Goal: Task Accomplishment & Management: Use online tool/utility

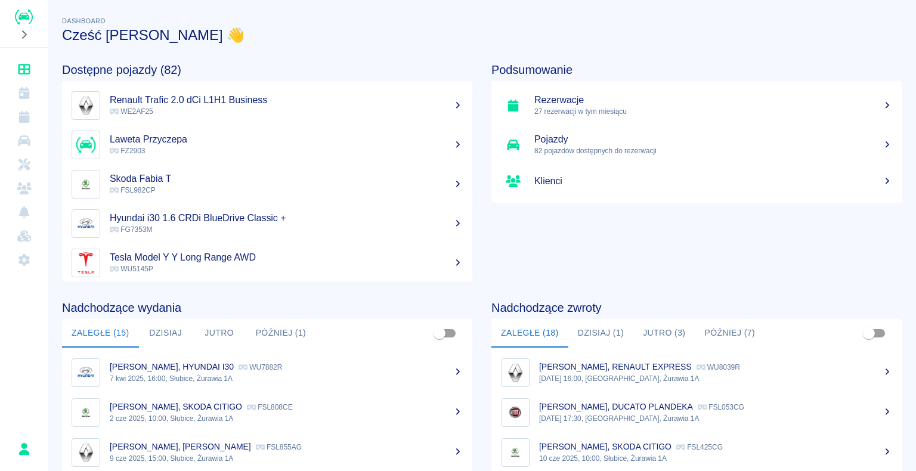
scroll to position [119, 0]
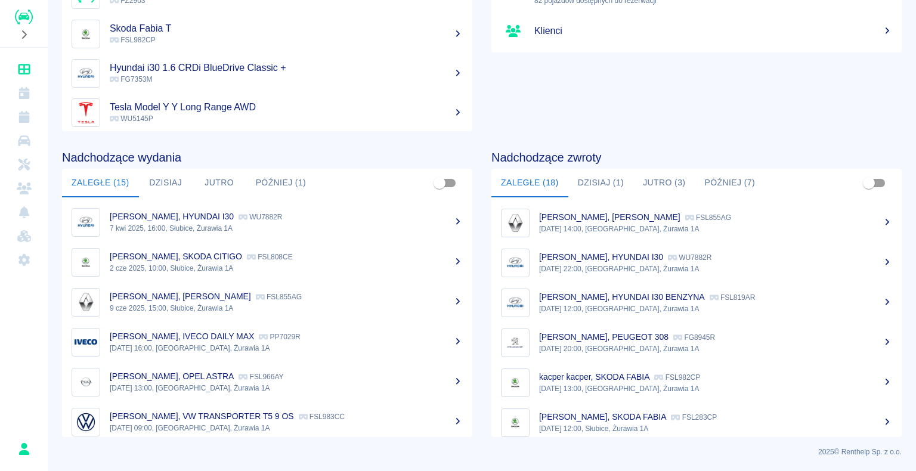
click at [599, 184] on button "Dzisiaj (1)" at bounding box center [601, 183] width 66 height 29
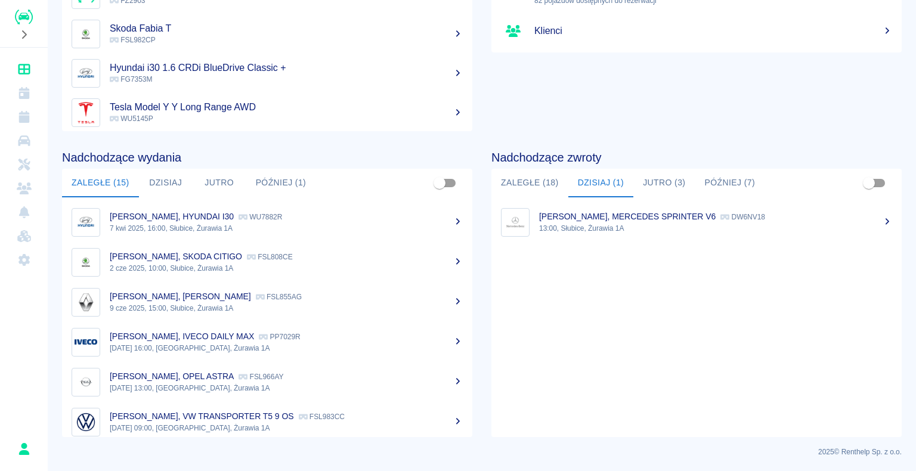
scroll to position [0, 0]
click at [609, 220] on p "[PERSON_NAME], MERCEDES SPRINTER V6" at bounding box center [627, 217] width 176 height 10
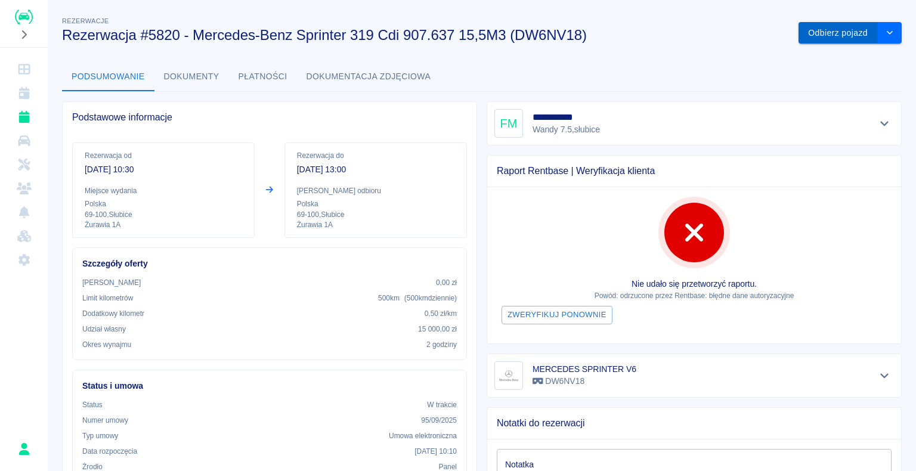
click at [828, 35] on button "Odbierz pojazd" at bounding box center [837, 33] width 79 height 22
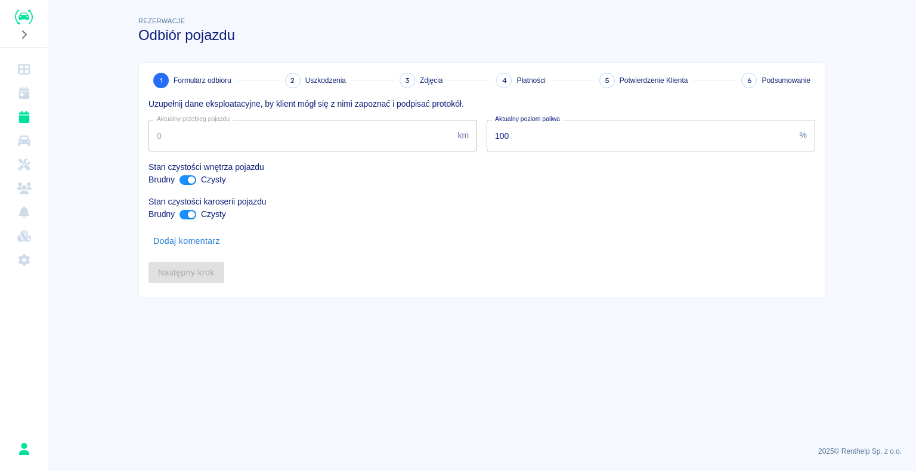
type input "327572"
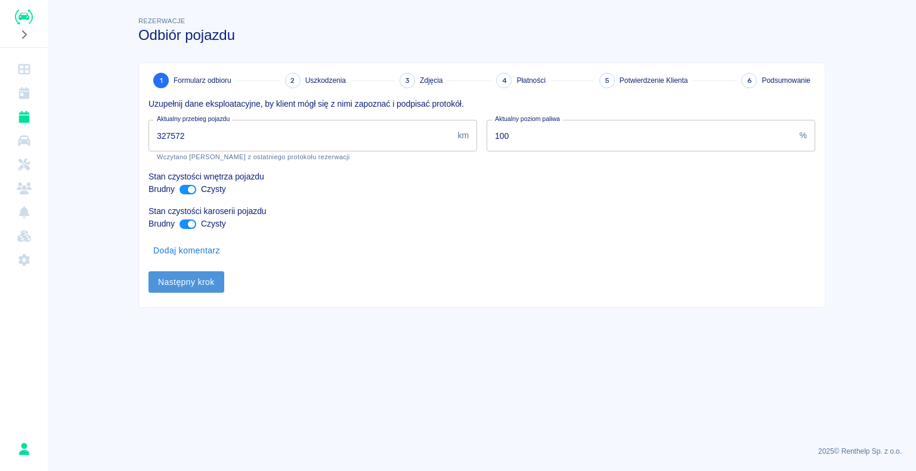
click at [188, 278] on button "Następny krok" at bounding box center [186, 282] width 76 height 22
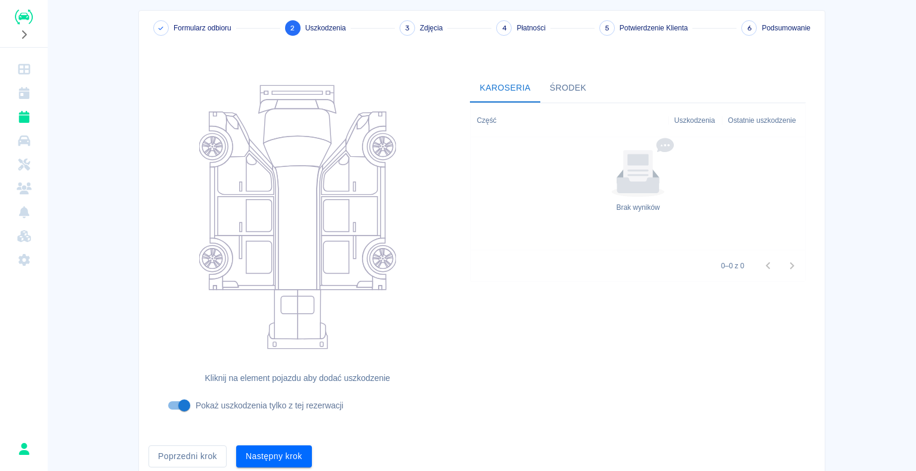
scroll to position [98, 0]
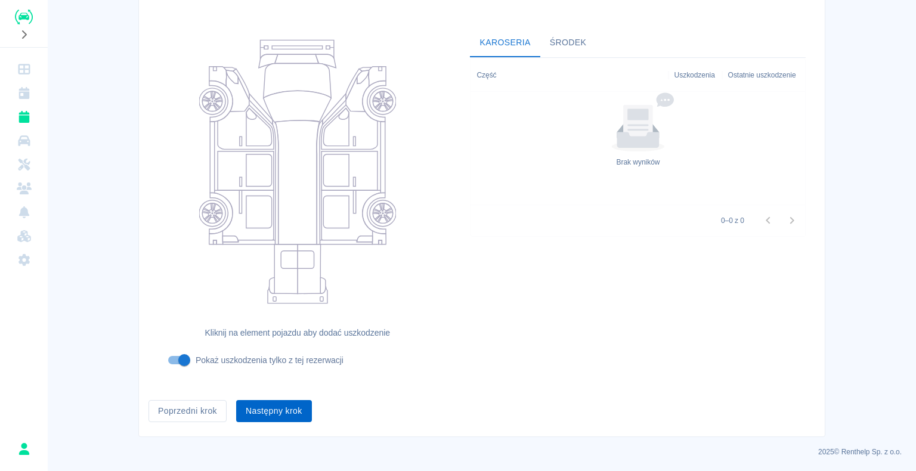
click at [269, 408] on button "Następny krok" at bounding box center [274, 411] width 76 height 22
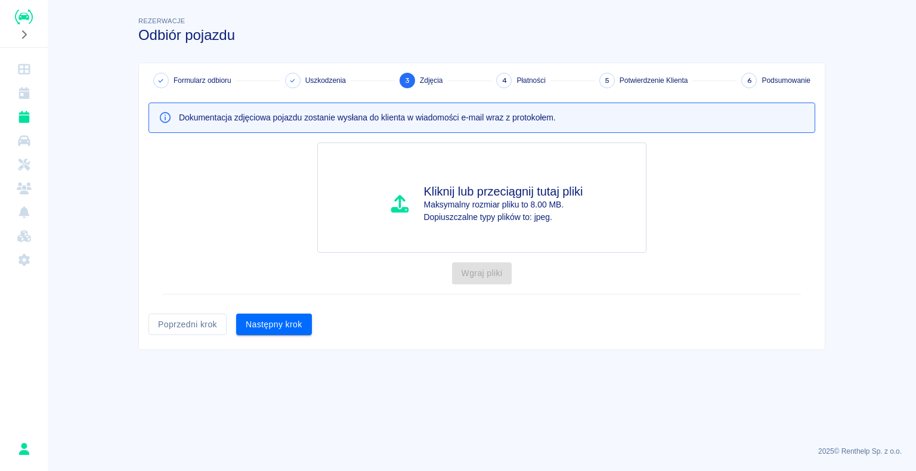
scroll to position [0, 0]
click at [261, 323] on button "Następny krok" at bounding box center [274, 325] width 76 height 22
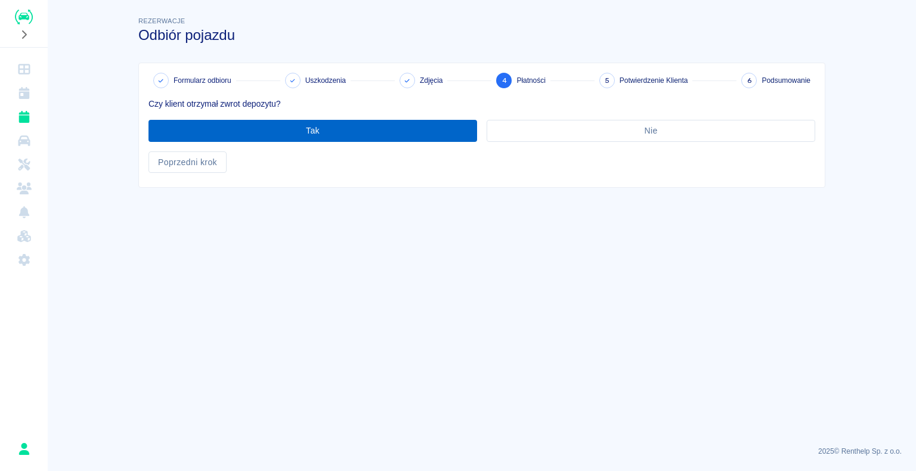
click at [308, 129] on button "Tak" at bounding box center [312, 131] width 328 height 22
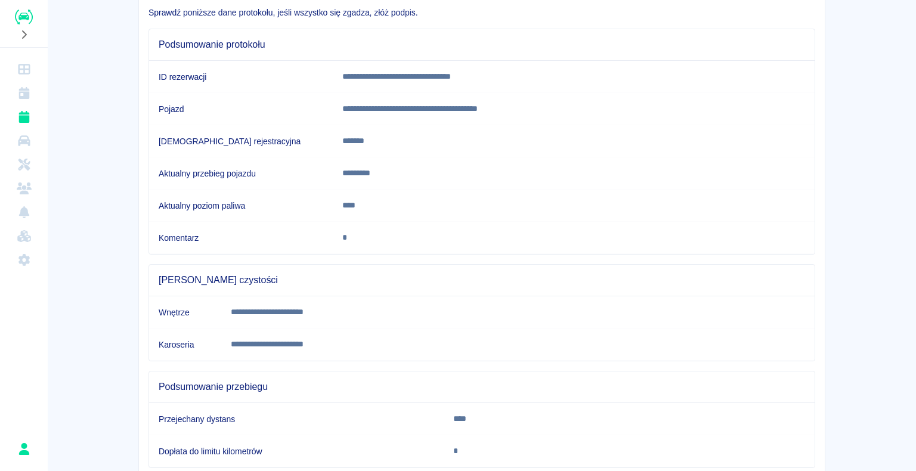
scroll to position [166, 0]
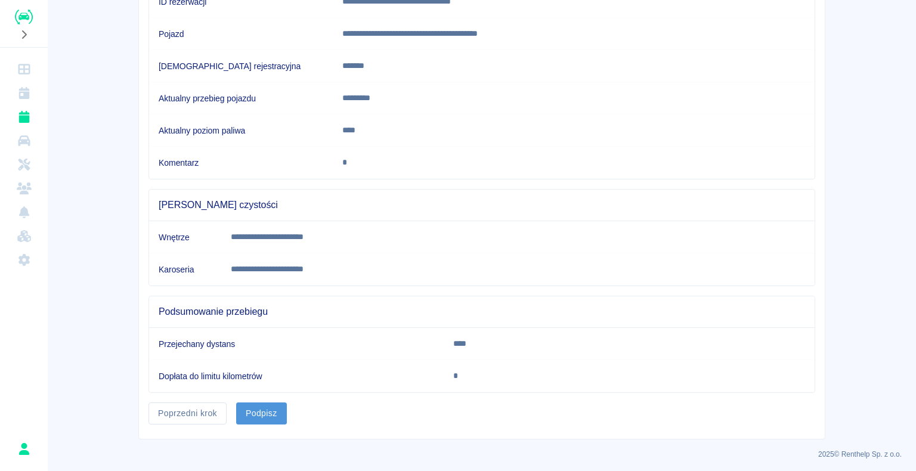
click at [260, 409] on button "Podpisz" at bounding box center [261, 413] width 51 height 22
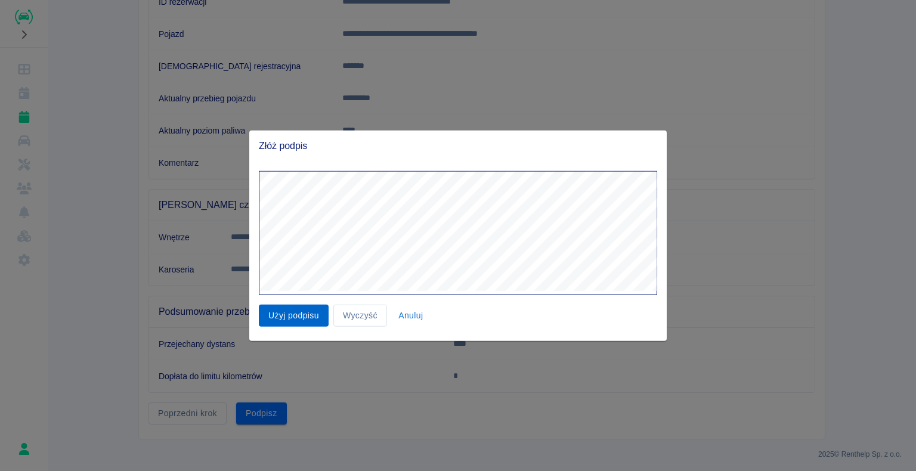
click at [299, 311] on button "Użyj podpisu" at bounding box center [294, 316] width 70 height 22
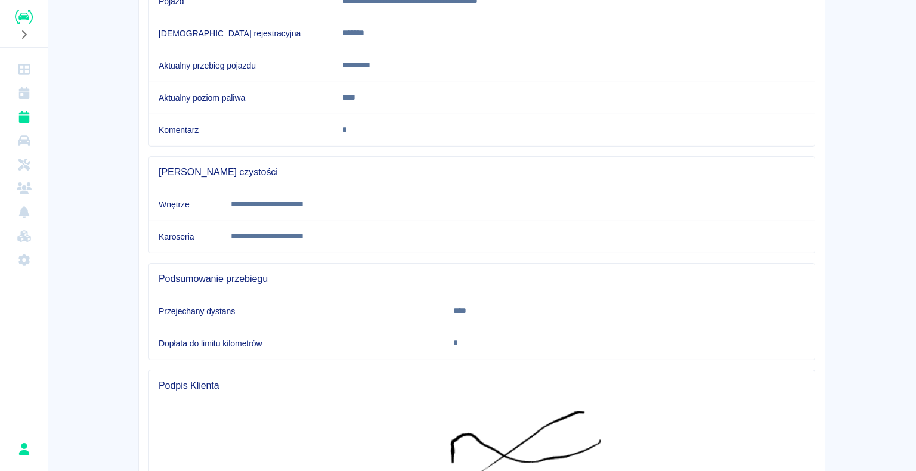
scroll to position [395, 0]
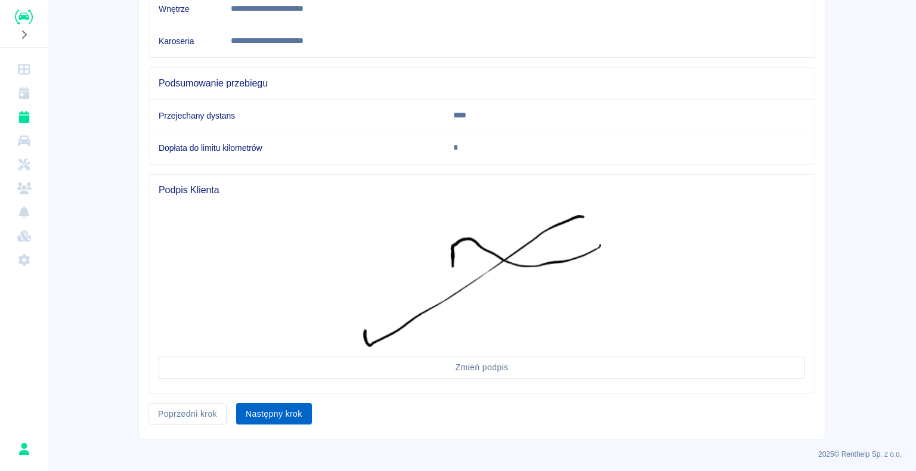
click at [265, 411] on button "Następny krok" at bounding box center [274, 414] width 76 height 22
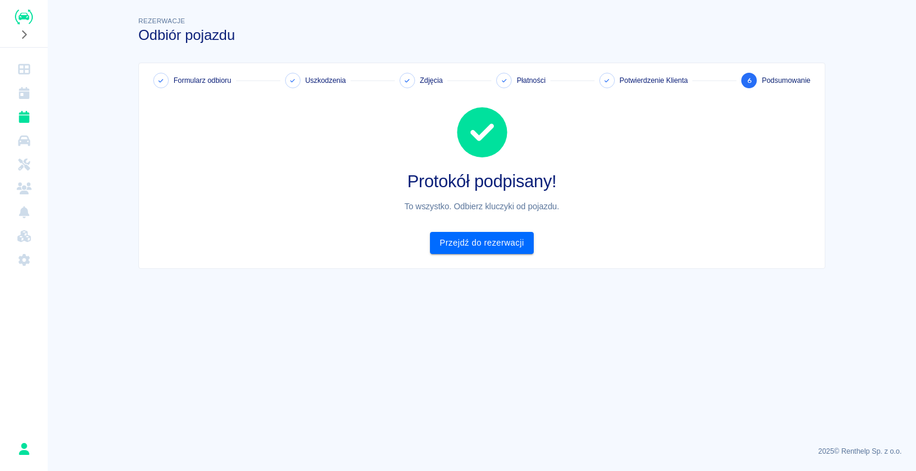
scroll to position [0, 0]
click at [484, 240] on link "Przejdź do rezerwacji" at bounding box center [481, 243] width 103 height 22
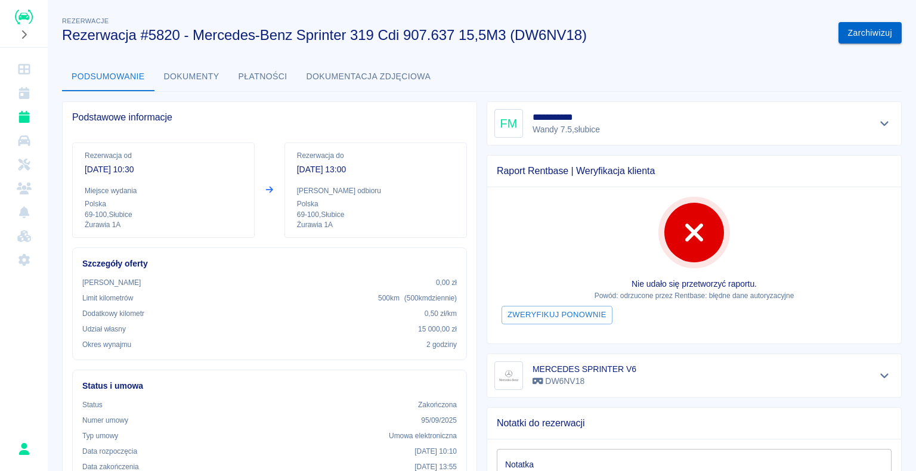
drag, startPoint x: 868, startPoint y: 27, endPoint x: 868, endPoint y: 35, distance: 7.7
click at [868, 35] on button "Zarchiwizuj" at bounding box center [869, 33] width 63 height 22
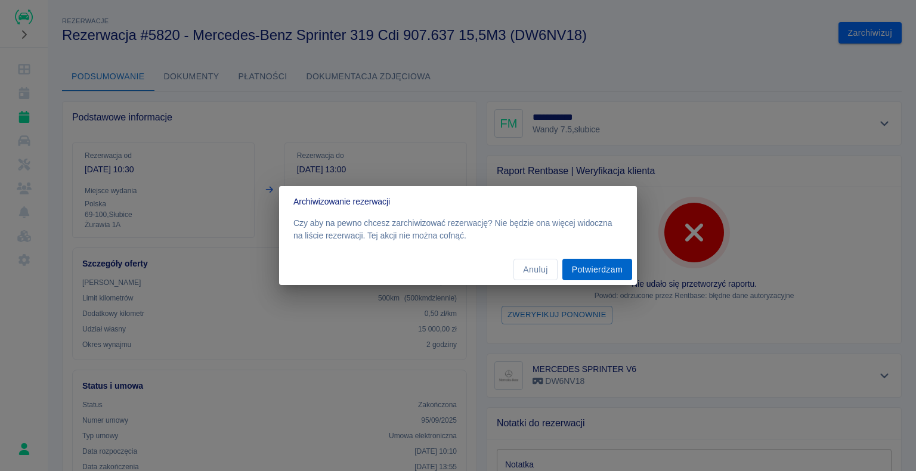
click at [597, 266] on button "Potwierdzam" at bounding box center [597, 270] width 70 height 22
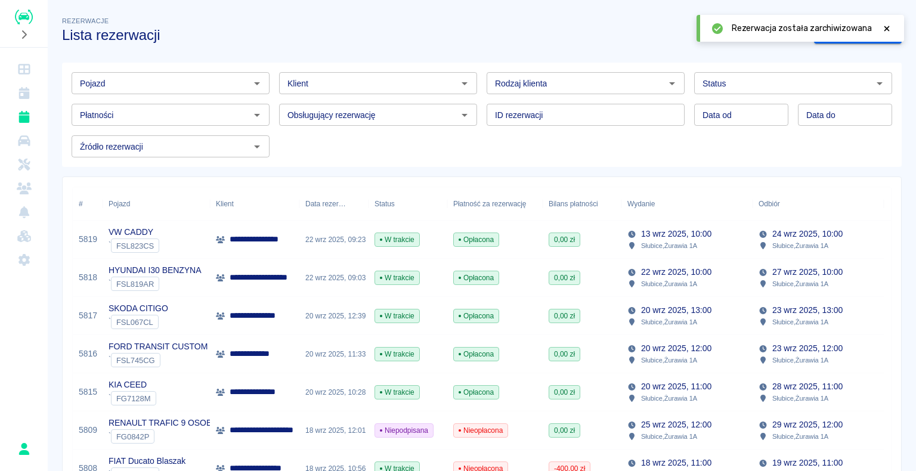
click at [888, 27] on icon at bounding box center [886, 28] width 11 height 8
click at [28, 19] on img "Renthelp" at bounding box center [24, 17] width 18 height 15
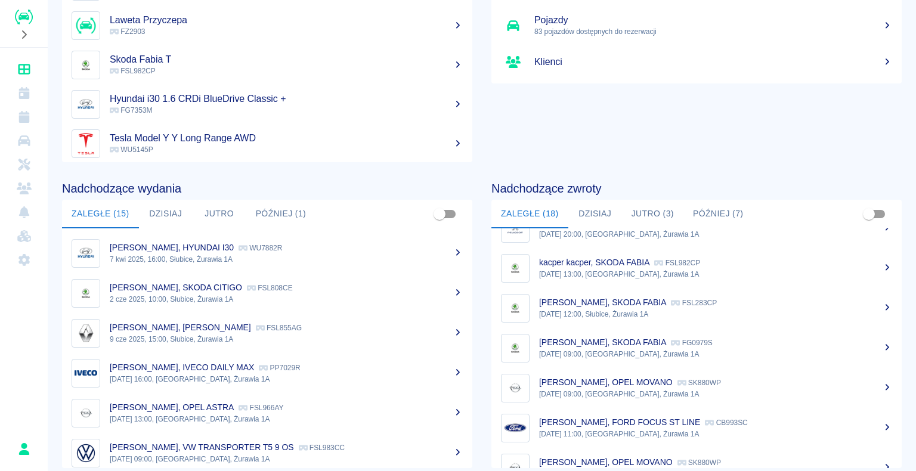
scroll to position [191, 0]
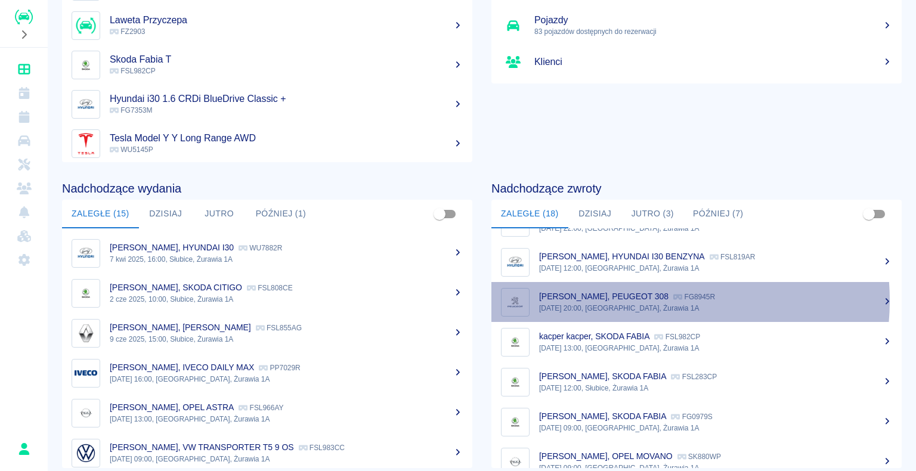
click at [640, 300] on p "[PERSON_NAME], PEUGEOT 308" at bounding box center [603, 297] width 129 height 10
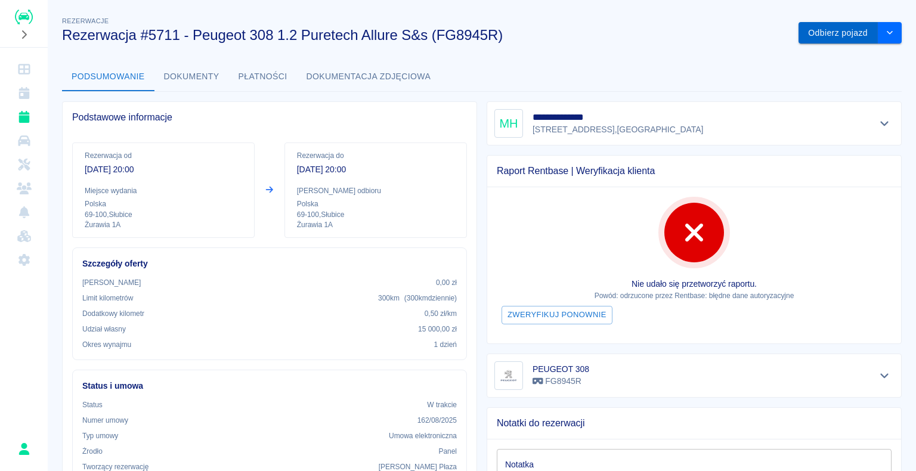
click at [818, 33] on button "Odbierz pojazd" at bounding box center [837, 33] width 79 height 22
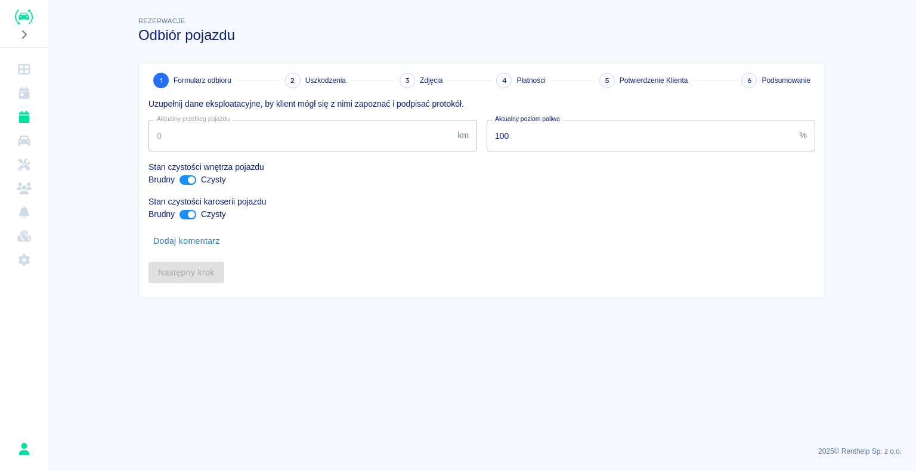
type input "49961"
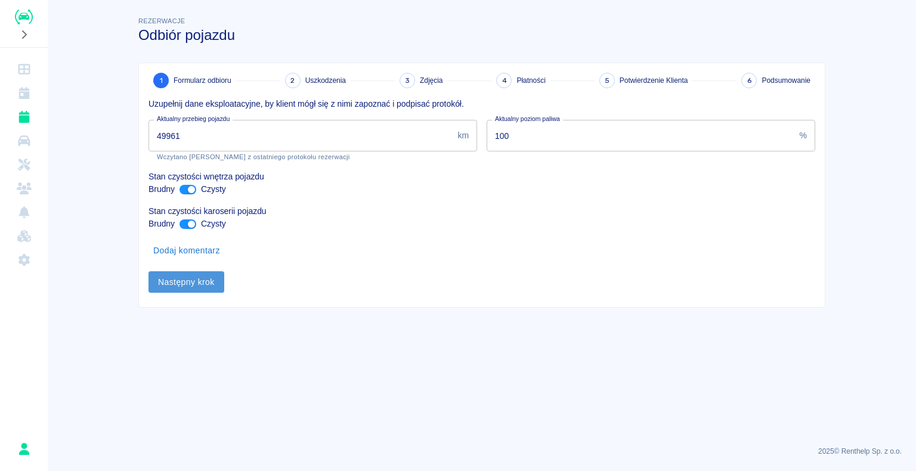
click at [193, 281] on button "Następny krok" at bounding box center [186, 282] width 76 height 22
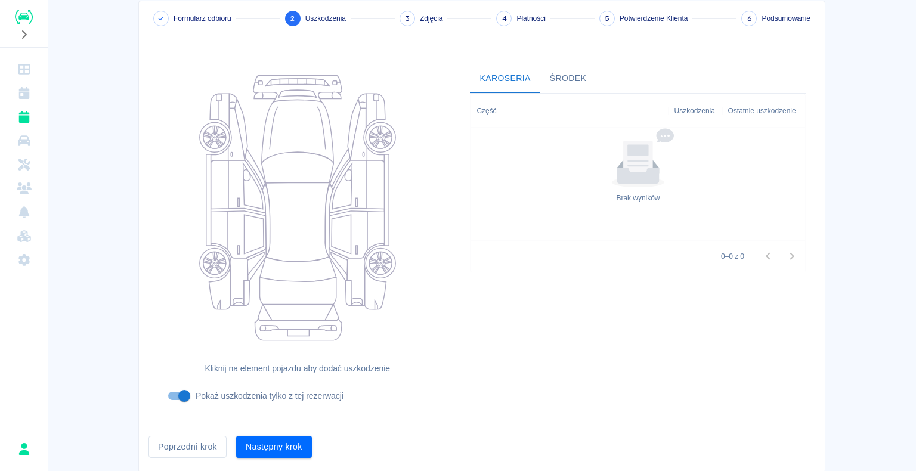
scroll to position [98, 0]
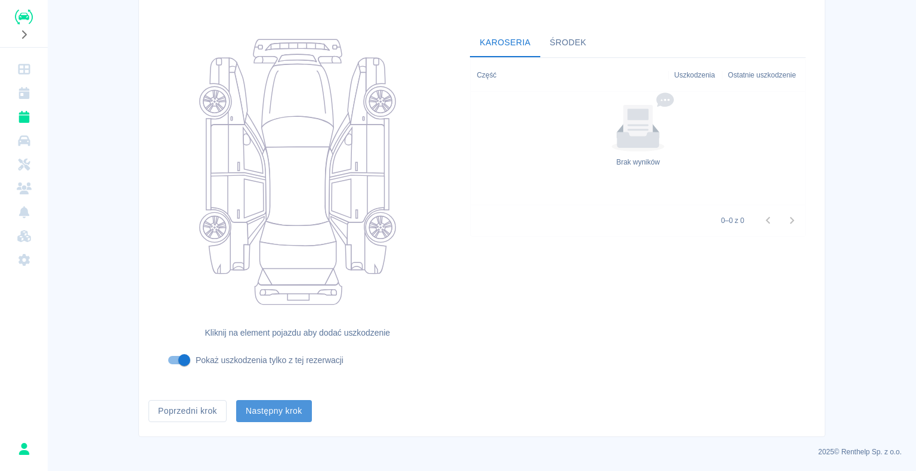
click at [263, 411] on button "Następny krok" at bounding box center [274, 411] width 76 height 22
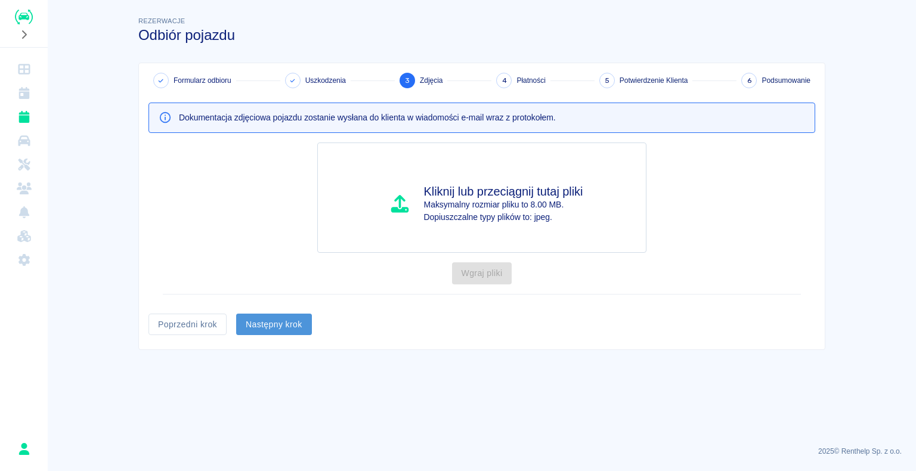
click at [271, 328] on button "Następny krok" at bounding box center [274, 325] width 76 height 22
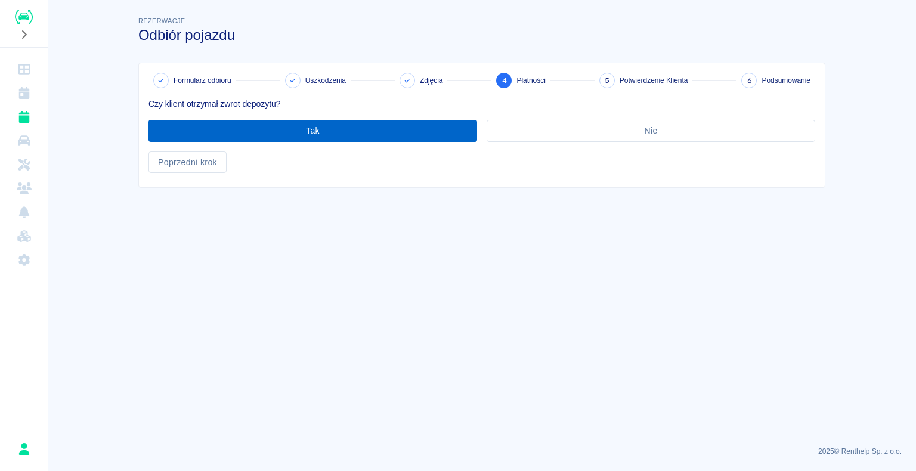
click at [293, 131] on button "Tak" at bounding box center [312, 131] width 328 height 22
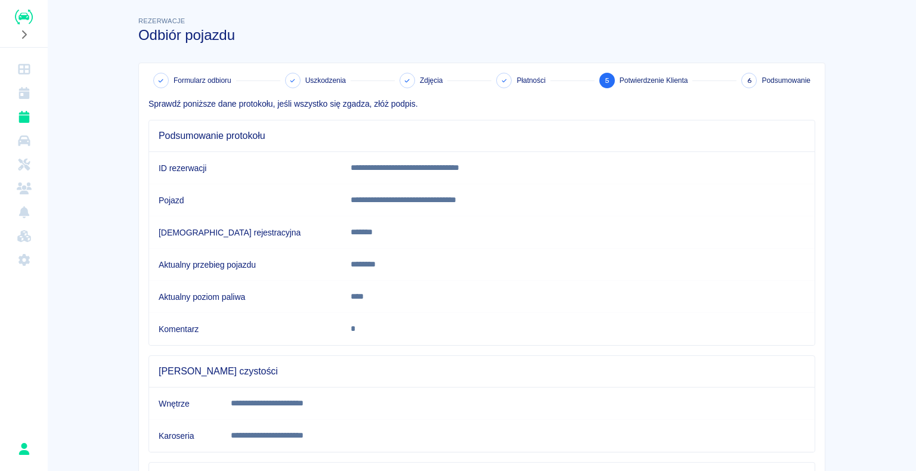
scroll to position [166, 0]
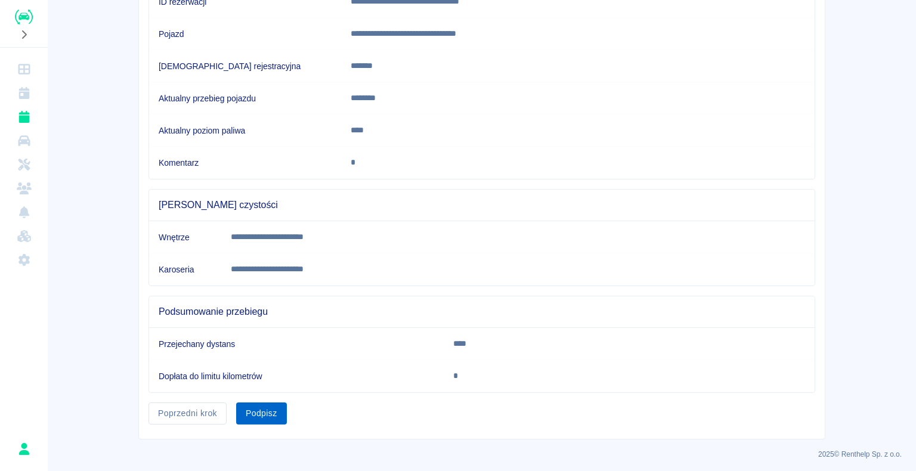
click at [253, 414] on button "Podpisz" at bounding box center [261, 413] width 51 height 22
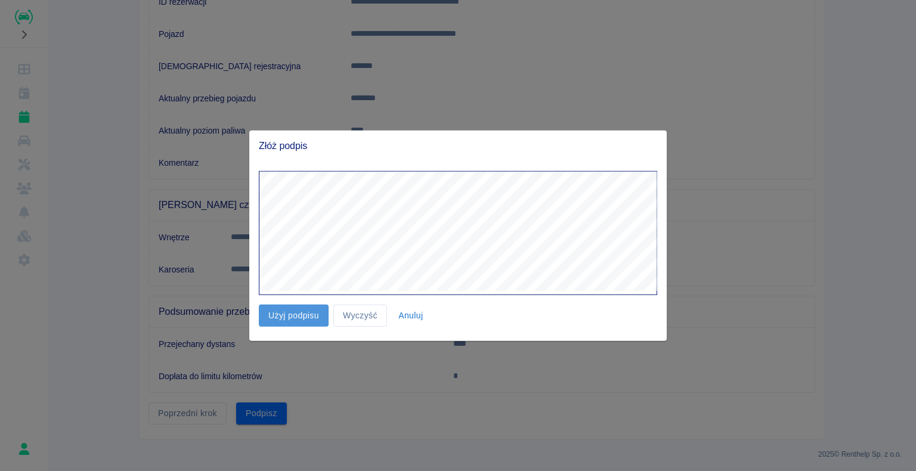
drag, startPoint x: 296, startPoint y: 308, endPoint x: 293, endPoint y: 315, distance: 7.5
click at [293, 315] on button "Użyj podpisu" at bounding box center [294, 316] width 70 height 22
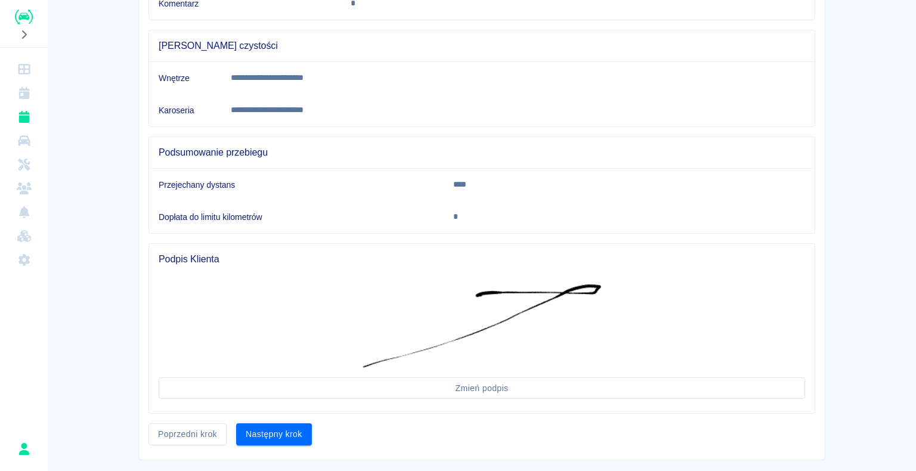
scroll to position [346, 0]
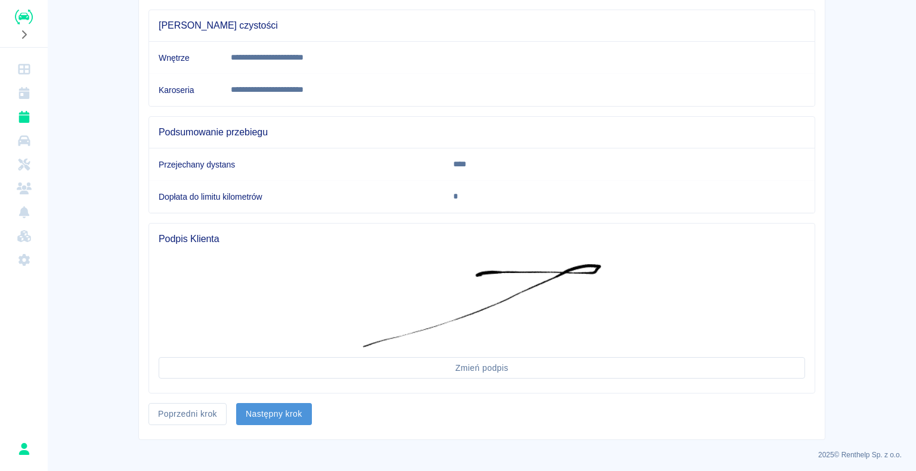
click at [277, 407] on button "Następny krok" at bounding box center [274, 414] width 76 height 22
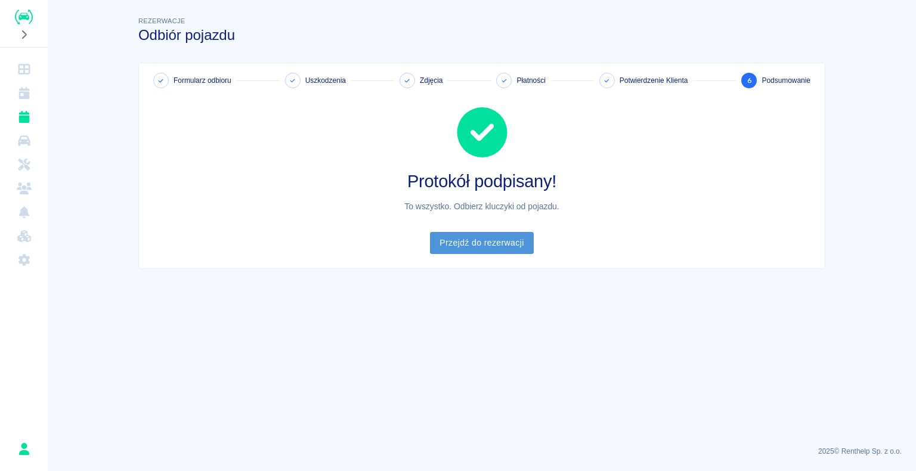
click at [481, 240] on link "Przejdź do rezerwacji" at bounding box center [481, 243] width 103 height 22
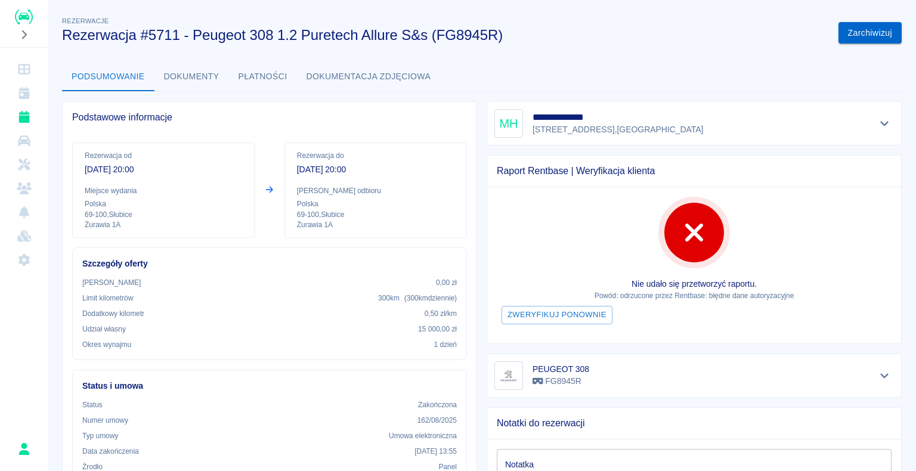
click at [852, 36] on button "Zarchiwizuj" at bounding box center [869, 33] width 63 height 22
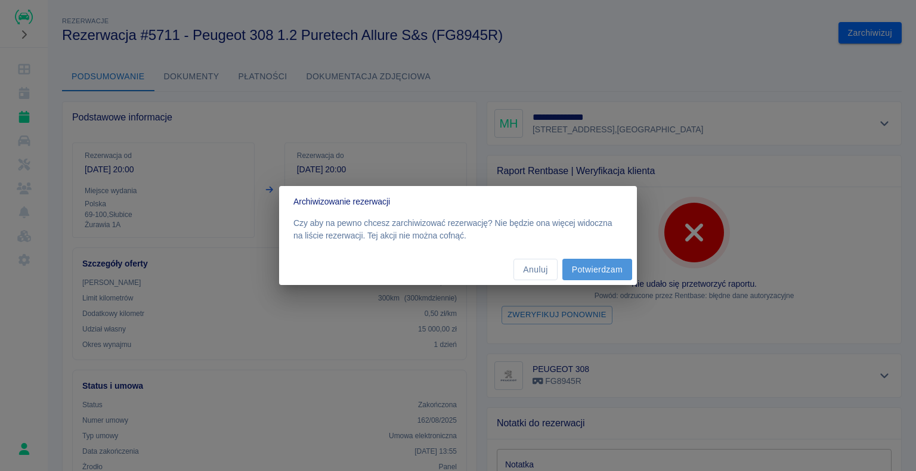
click at [594, 264] on button "Potwierdzam" at bounding box center [597, 270] width 70 height 22
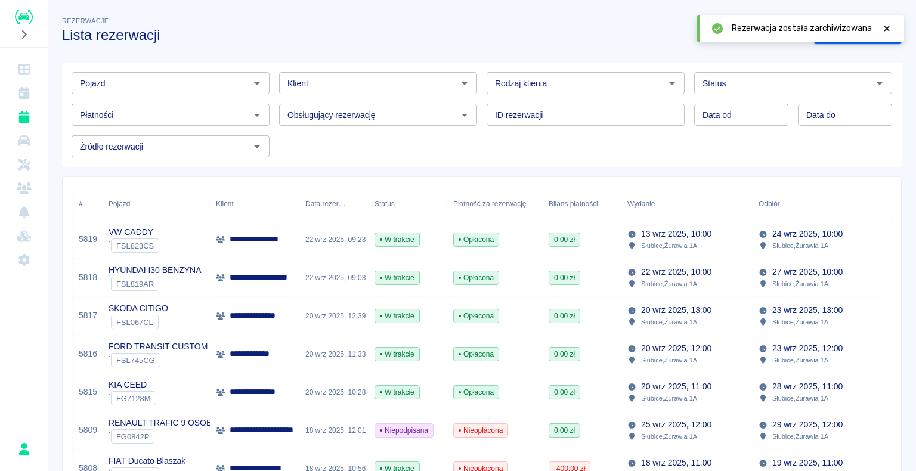
click at [27, 21] on img "Renthelp" at bounding box center [24, 17] width 18 height 15
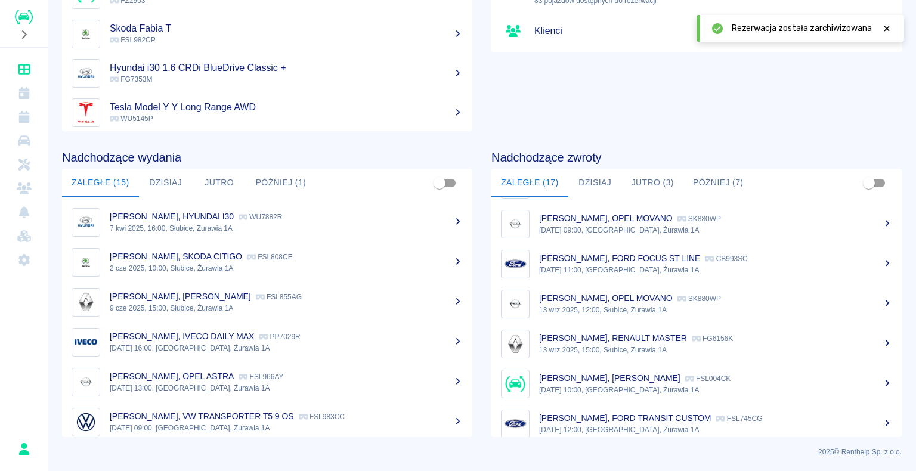
scroll to position [448, 0]
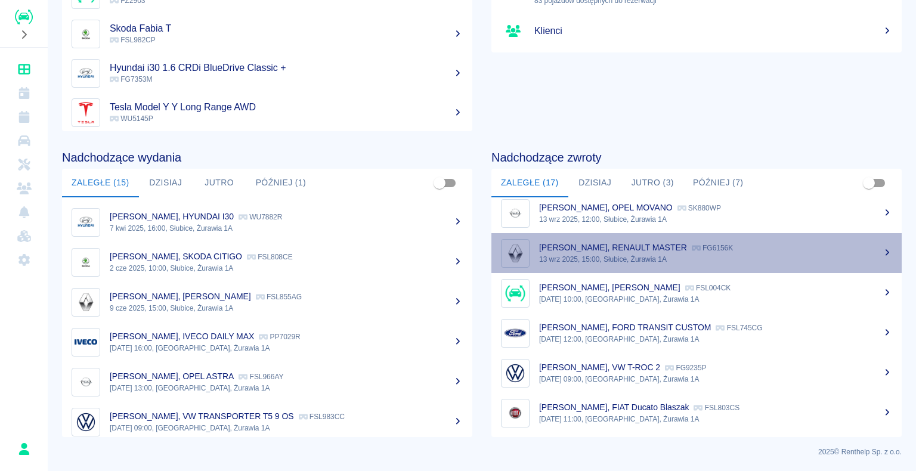
click at [727, 249] on p "FG6156K" at bounding box center [711, 248] width 41 height 8
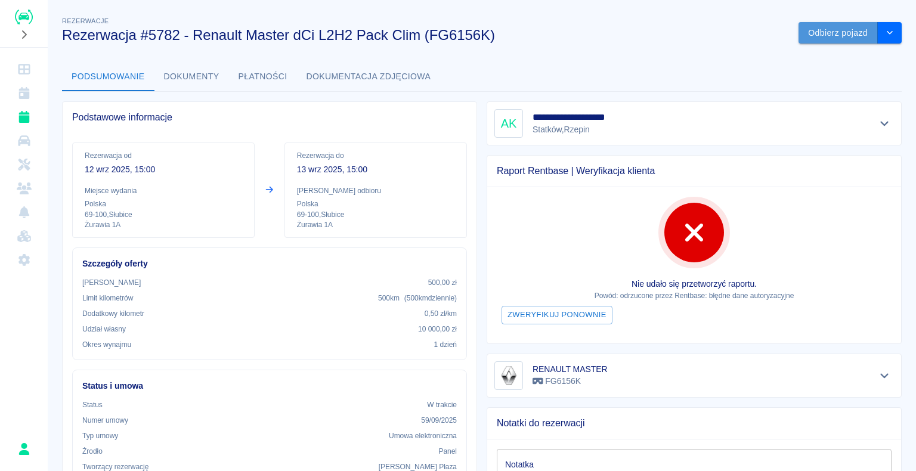
click at [821, 35] on button "Odbierz pojazd" at bounding box center [837, 33] width 79 height 22
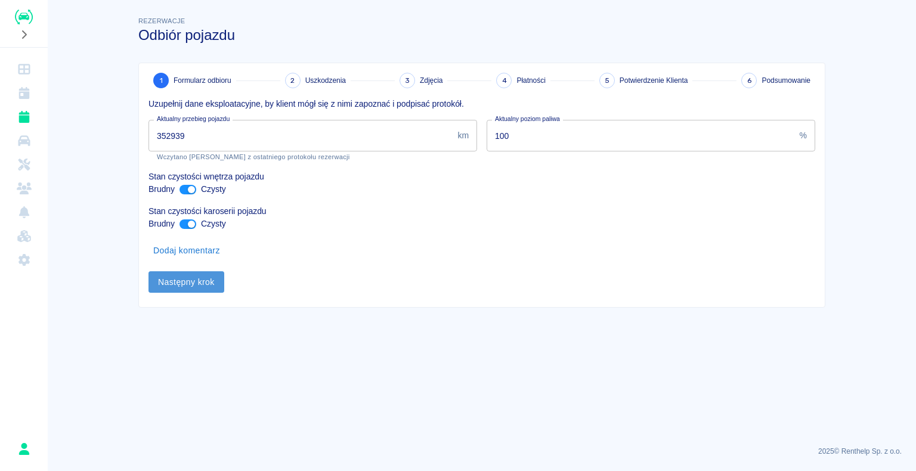
click at [186, 280] on button "Następny krok" at bounding box center [186, 282] width 76 height 22
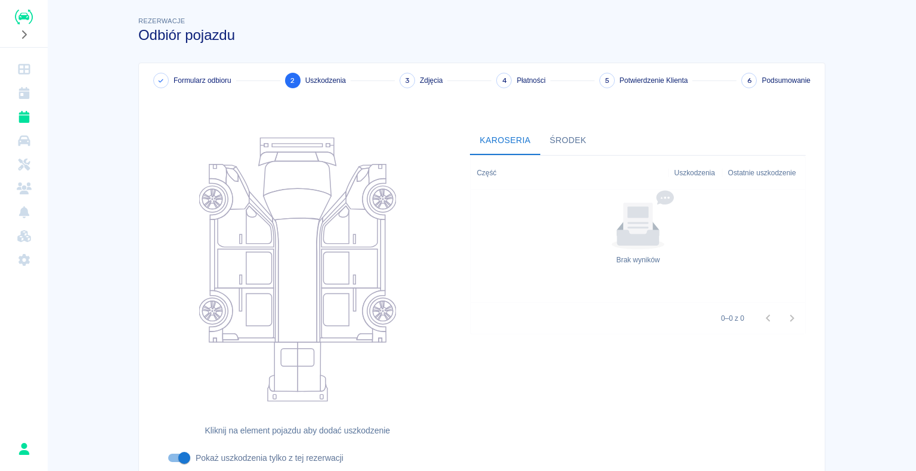
scroll to position [98, 0]
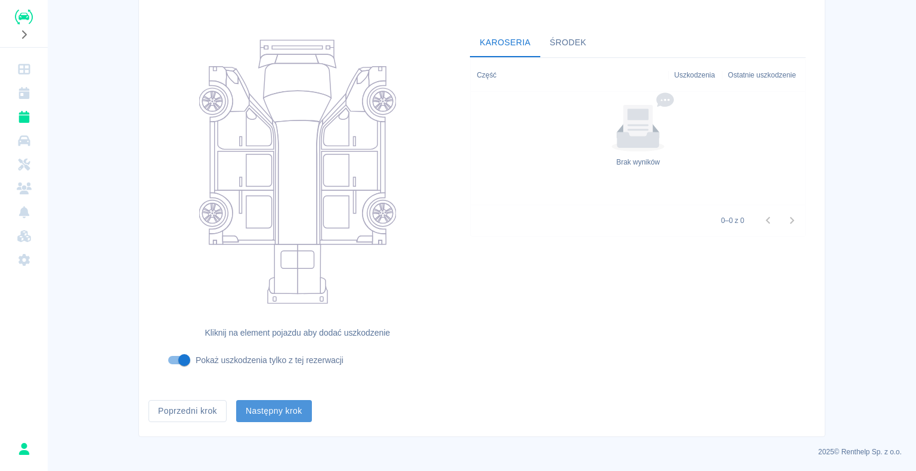
click at [267, 410] on button "Następny krok" at bounding box center [274, 411] width 76 height 22
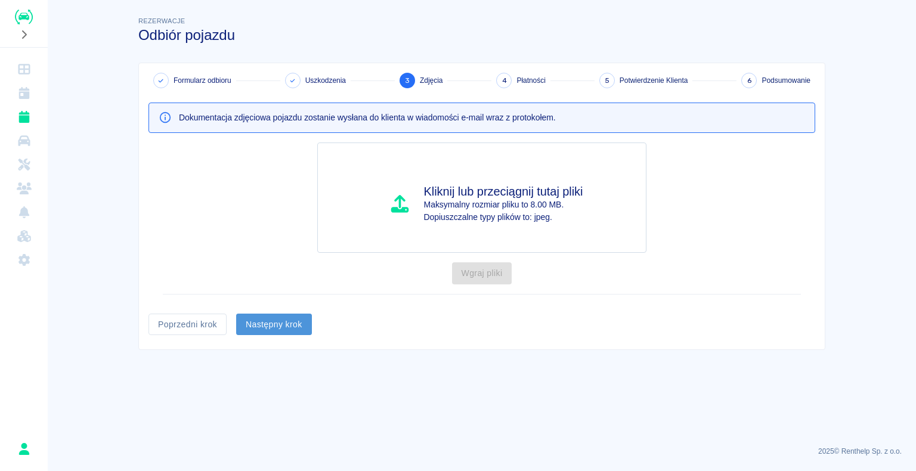
click at [273, 318] on button "Następny krok" at bounding box center [274, 325] width 76 height 22
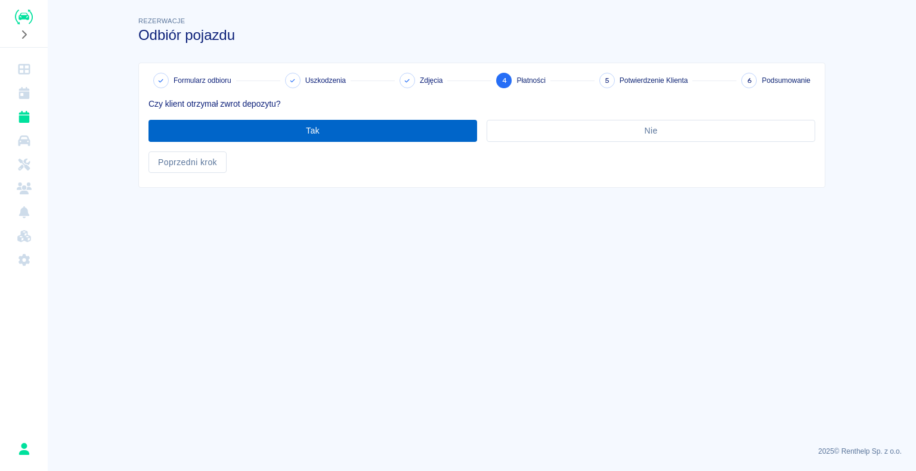
click at [305, 135] on button "Tak" at bounding box center [312, 131] width 328 height 22
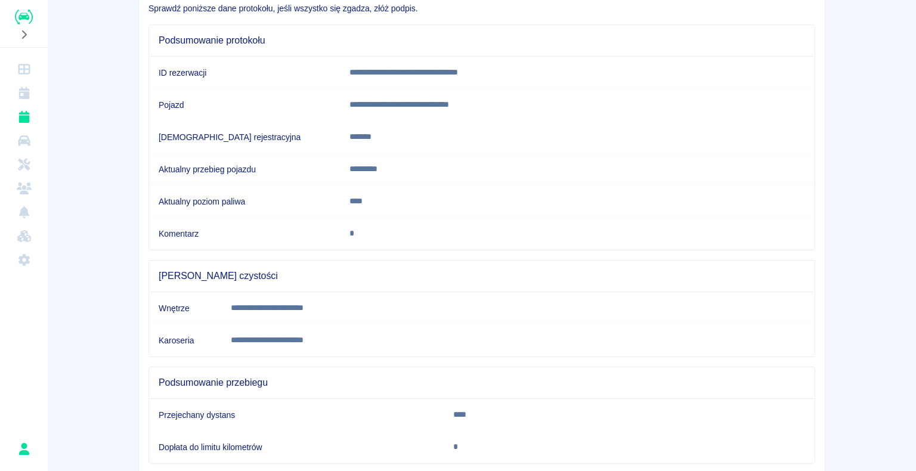
scroll to position [166, 0]
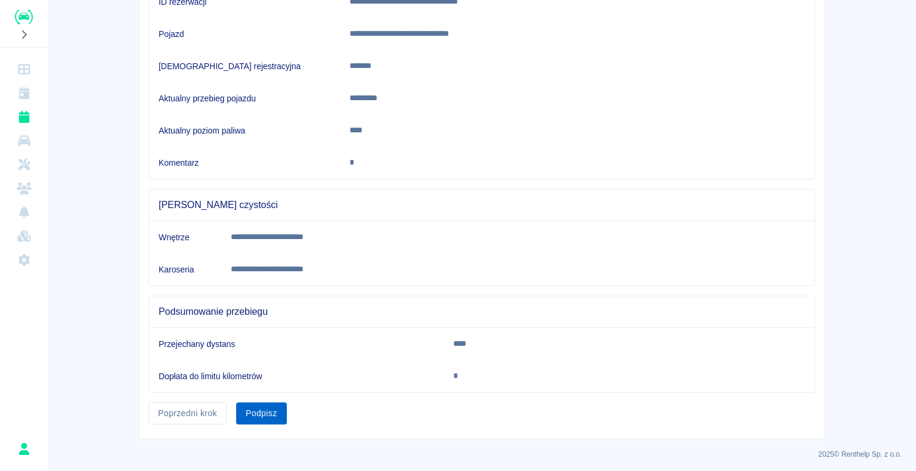
click at [257, 407] on button "Podpisz" at bounding box center [261, 413] width 51 height 22
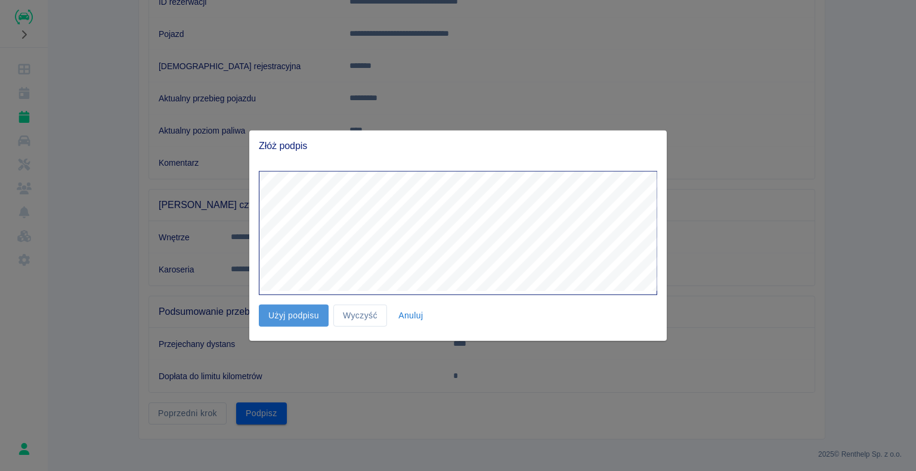
click at [292, 312] on button "Użyj podpisu" at bounding box center [294, 316] width 70 height 22
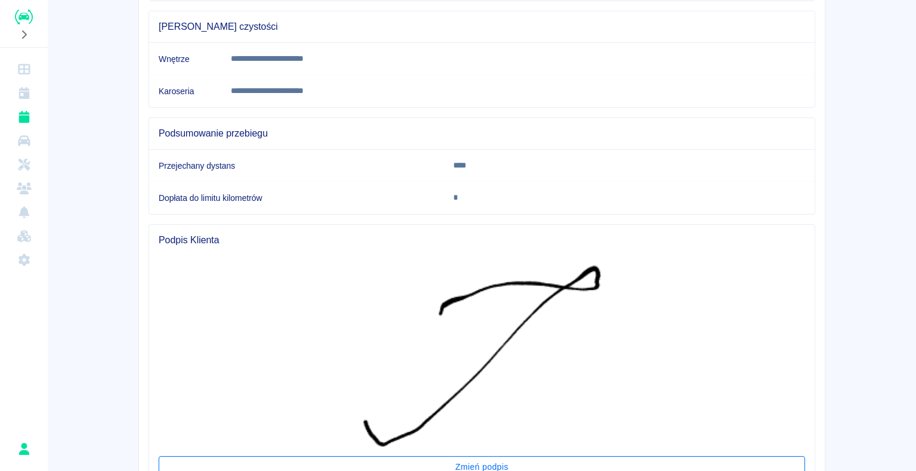
scroll to position [444, 0]
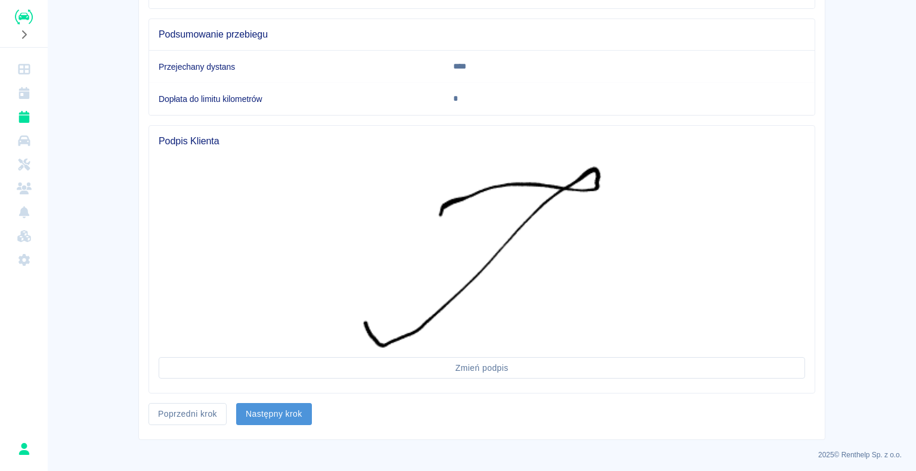
click at [284, 405] on button "Następny krok" at bounding box center [274, 414] width 76 height 22
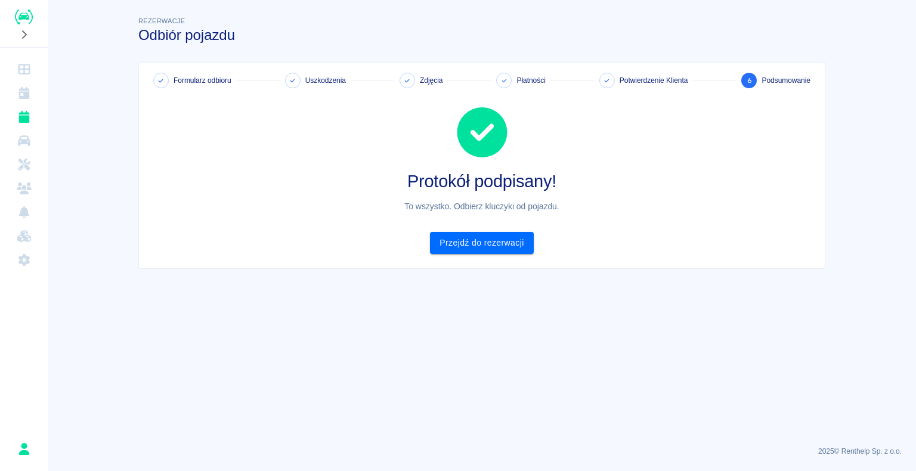
scroll to position [0, 0]
click at [480, 242] on link "Przejdź do rezerwacji" at bounding box center [481, 243] width 103 height 22
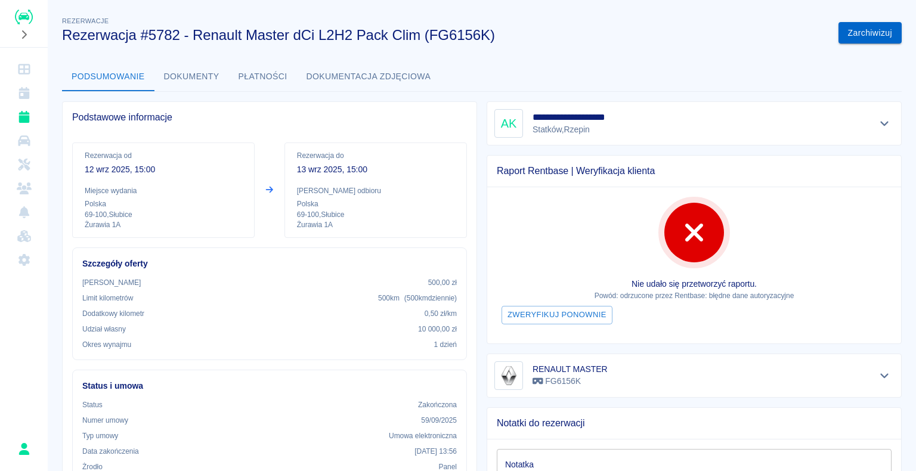
click at [857, 33] on button "Zarchiwizuj" at bounding box center [869, 33] width 63 height 22
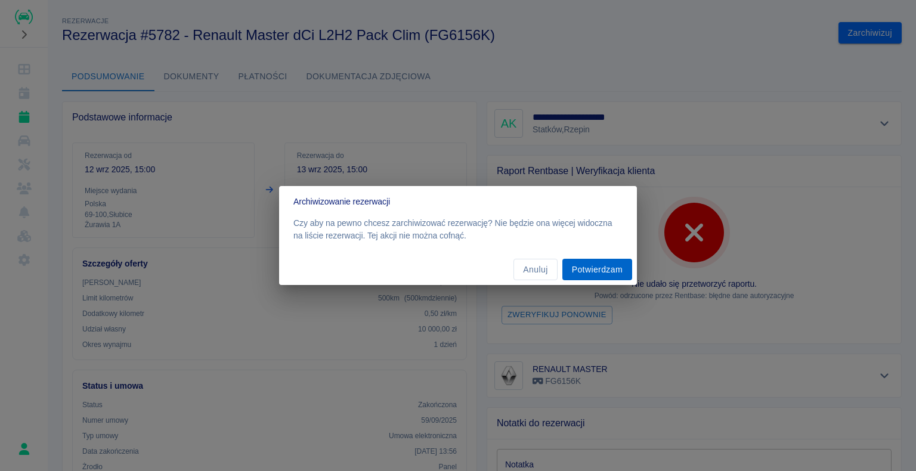
click at [604, 268] on button "Potwierdzam" at bounding box center [597, 270] width 70 height 22
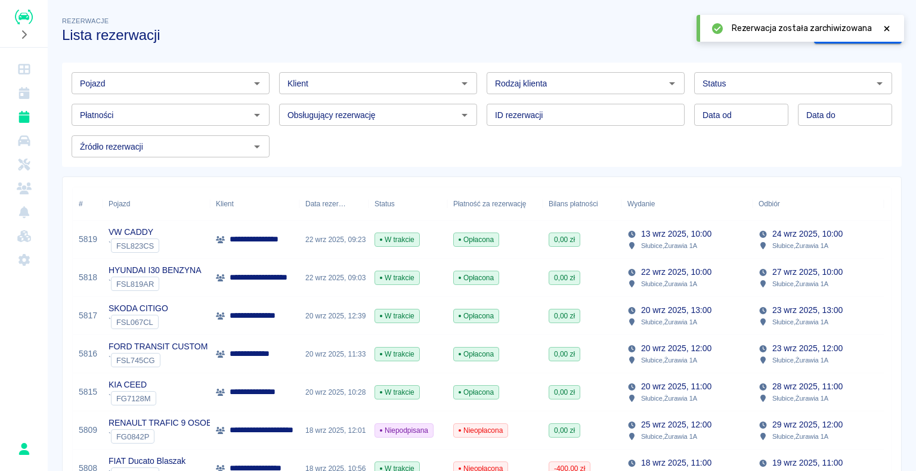
click at [888, 28] on icon at bounding box center [886, 28] width 11 height 8
click at [18, 16] on img "Renthelp" at bounding box center [24, 17] width 18 height 15
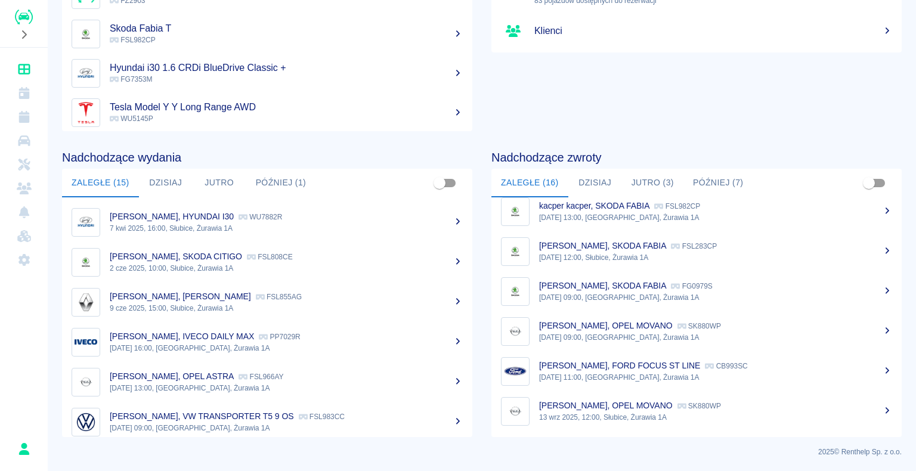
scroll to position [230, 0]
